Goal: Complete application form

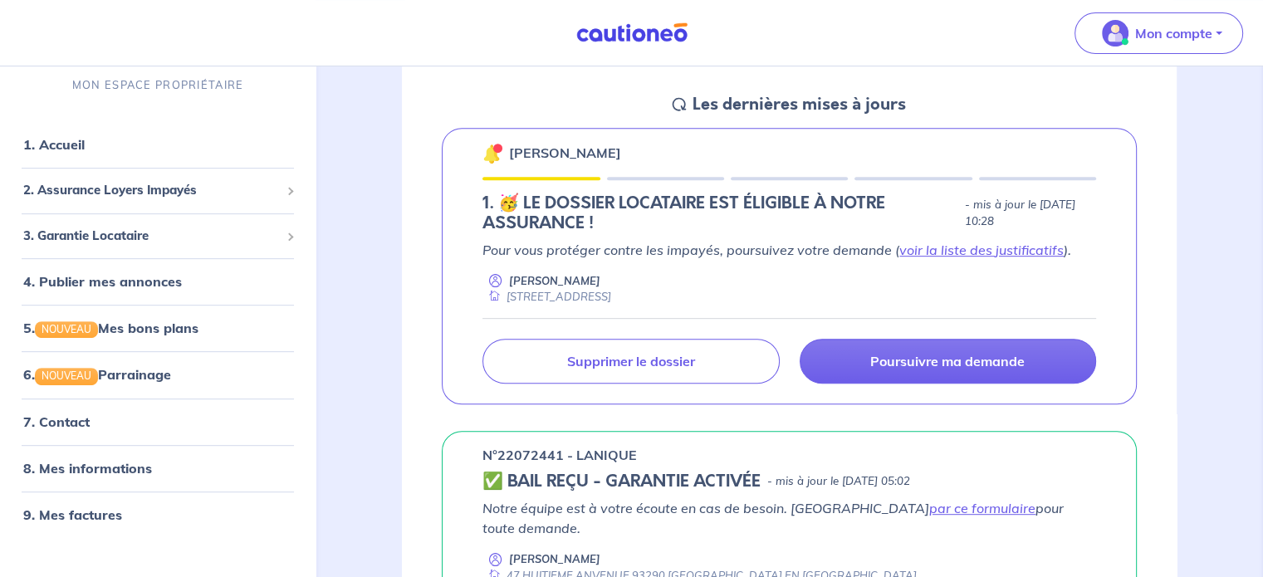
scroll to position [725, 0]
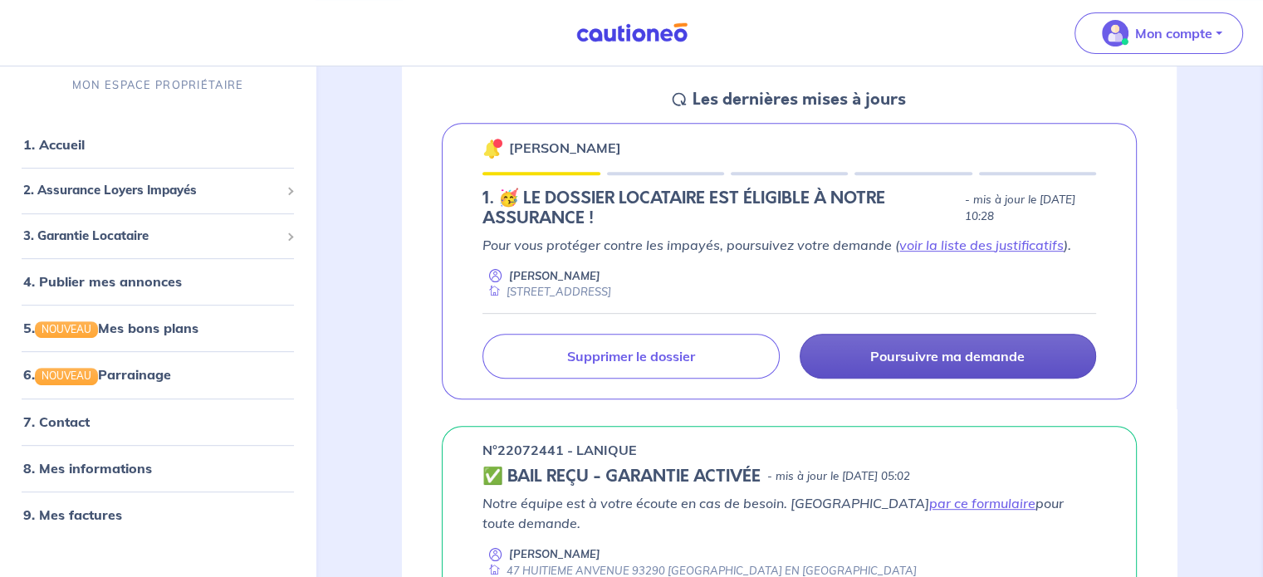
click at [818, 352] on p "Poursuivre ma demande" at bounding box center [947, 356] width 154 height 17
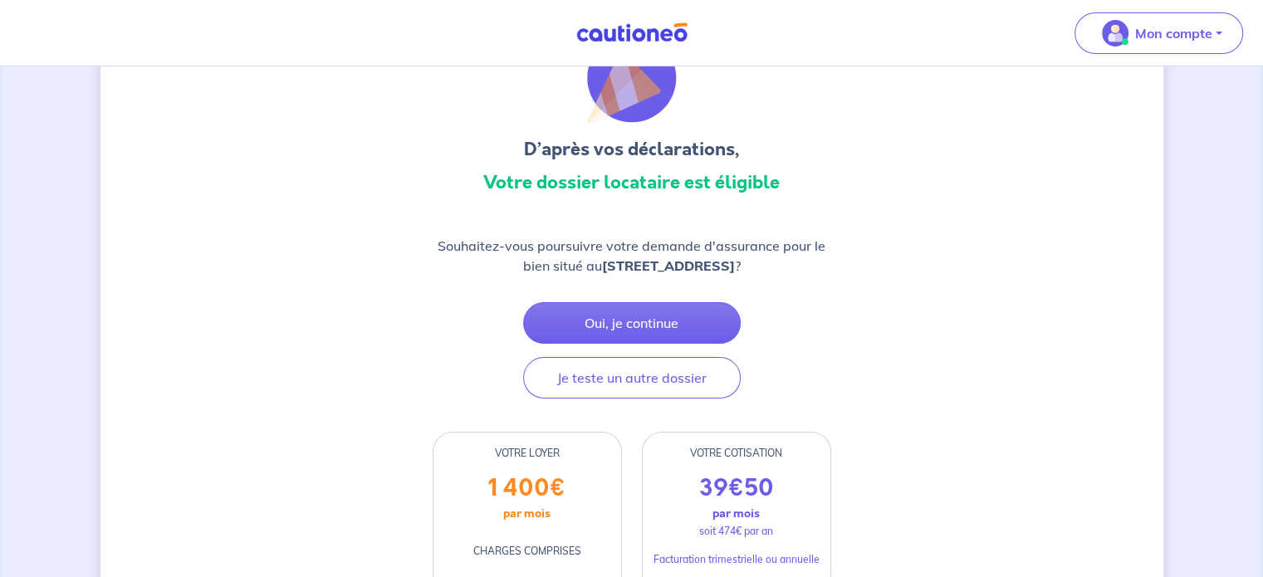
scroll to position [96, 0]
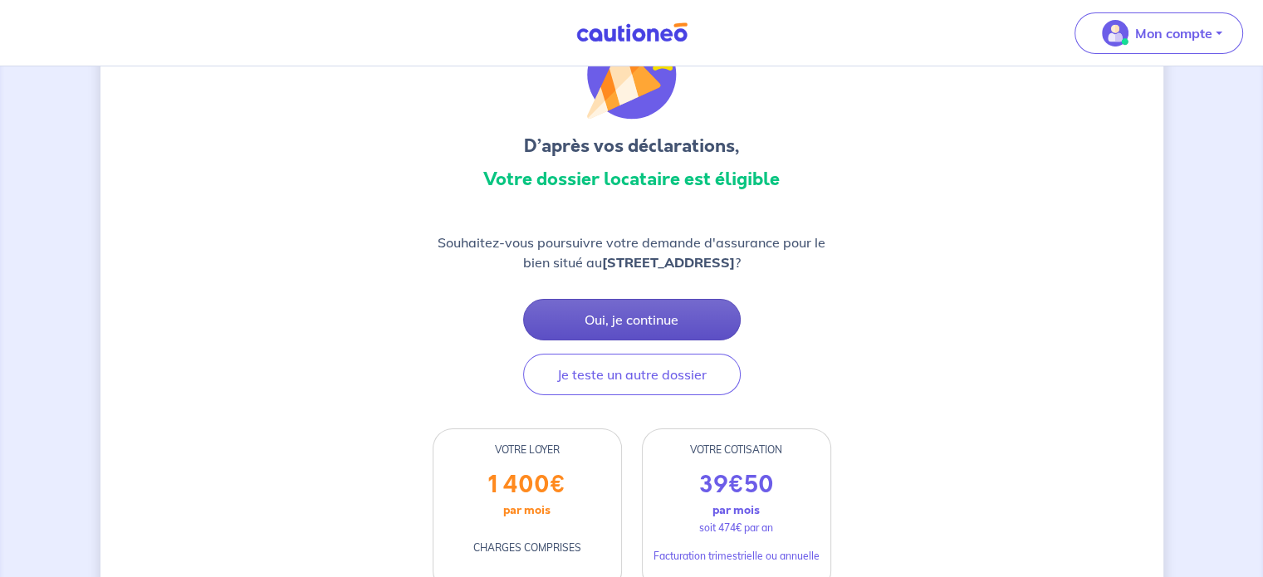
click at [678, 310] on button "Oui, je continue" at bounding box center [632, 320] width 218 height 42
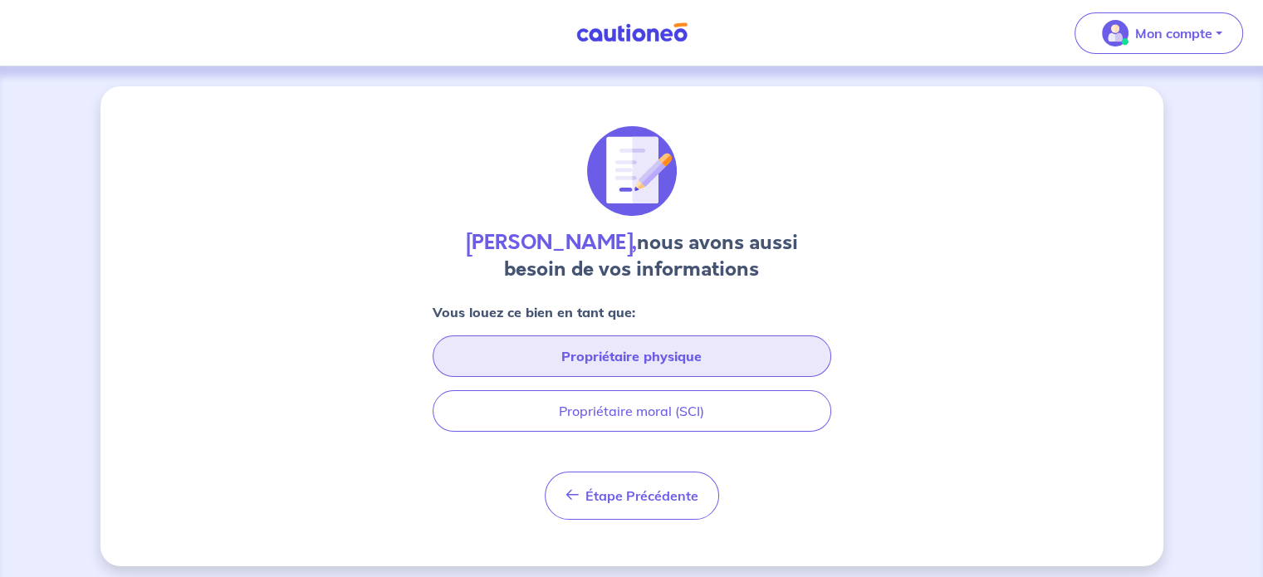
click at [669, 358] on button "Propriétaire physique" at bounding box center [632, 356] width 399 height 42
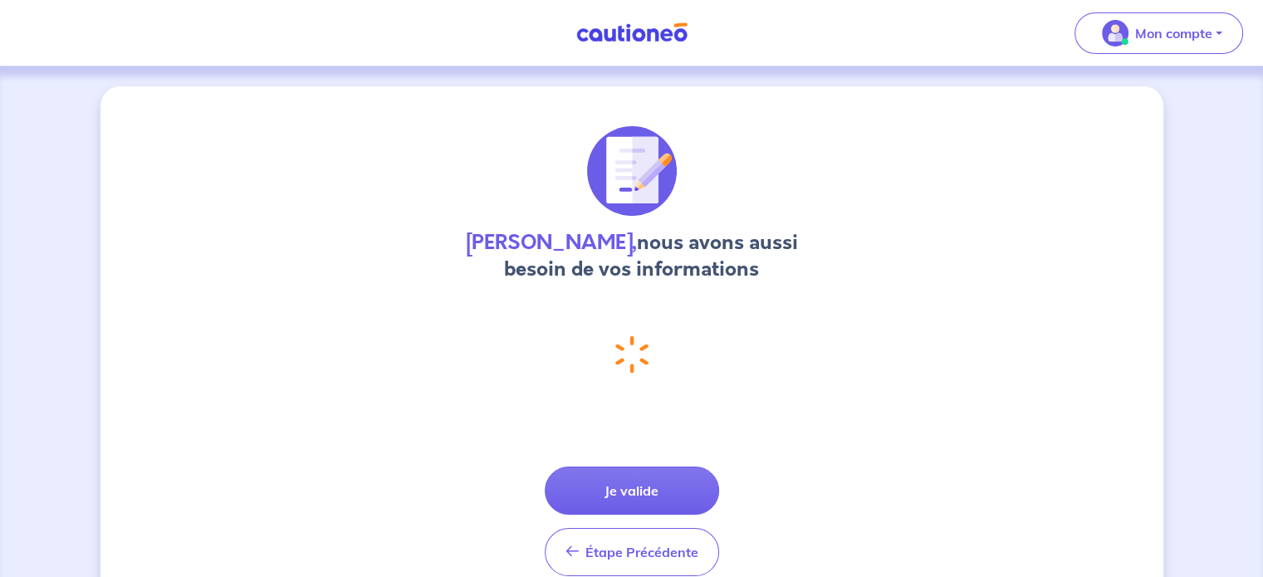
select select "FR"
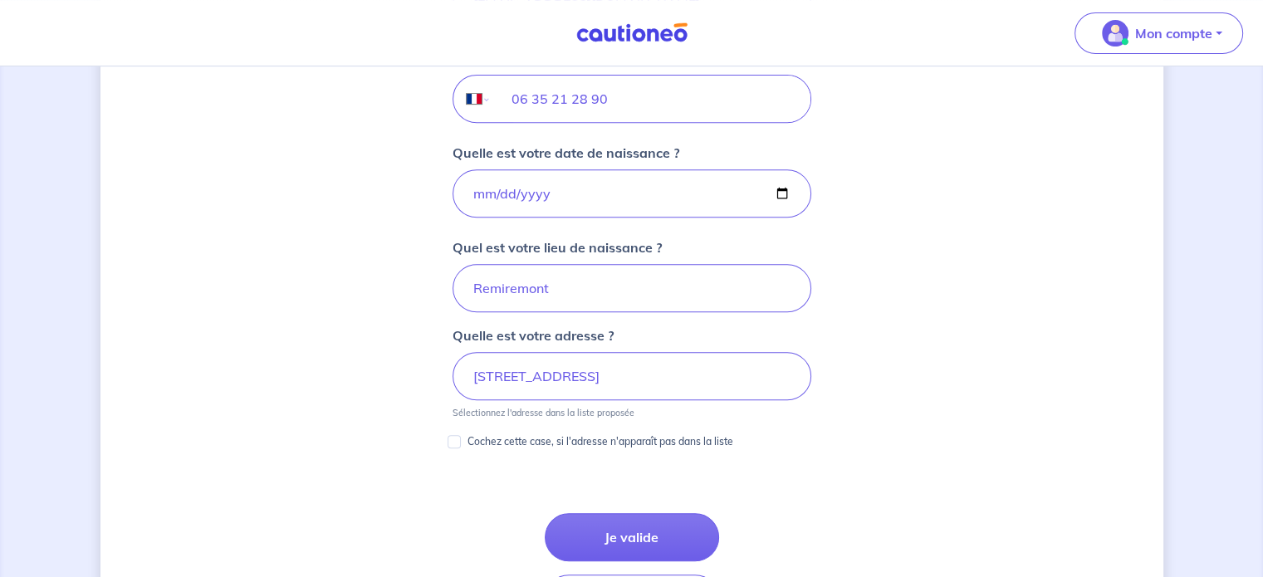
click at [673, 434] on p "Cochez cette case, si l'adresse n'apparaît pas dans la liste" at bounding box center [601, 442] width 266 height 20
click at [461, 435] on input "Cochez cette case, si l'adresse n'apparaît pas dans la liste" at bounding box center [454, 441] width 13 height 13
checkbox input "true"
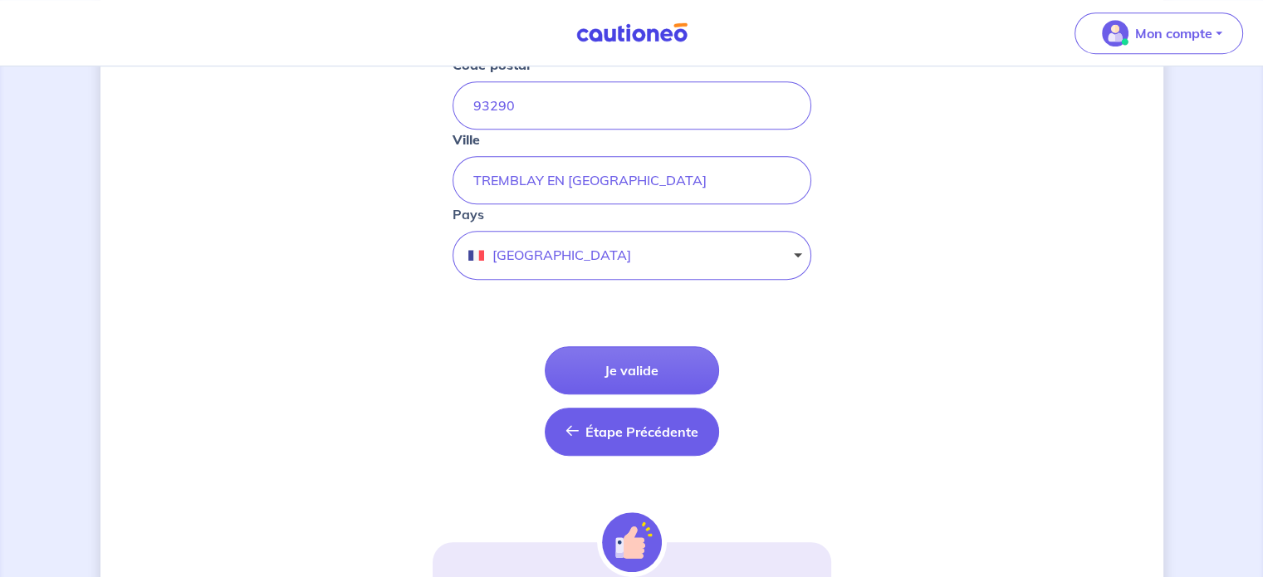
scroll to position [1070, 0]
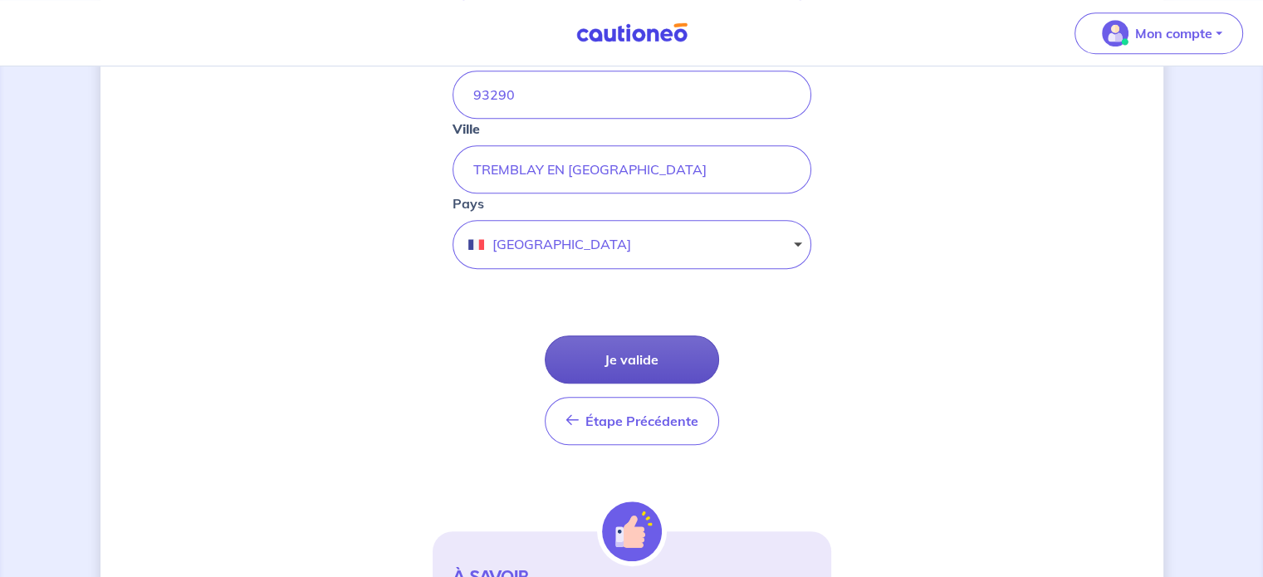
click at [629, 368] on button "Je valide" at bounding box center [632, 359] width 174 height 48
